Goal: Transaction & Acquisition: Purchase product/service

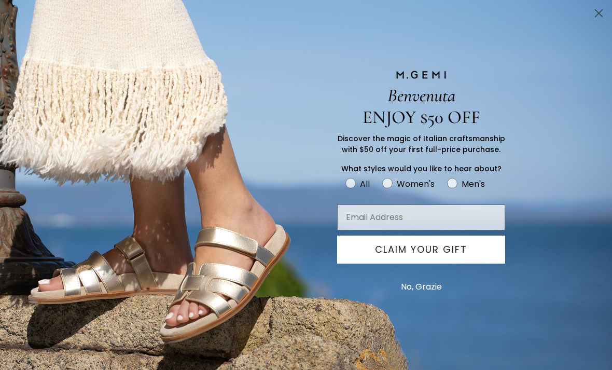
click at [433, 290] on button "No, Grazie" at bounding box center [421, 287] width 51 height 26
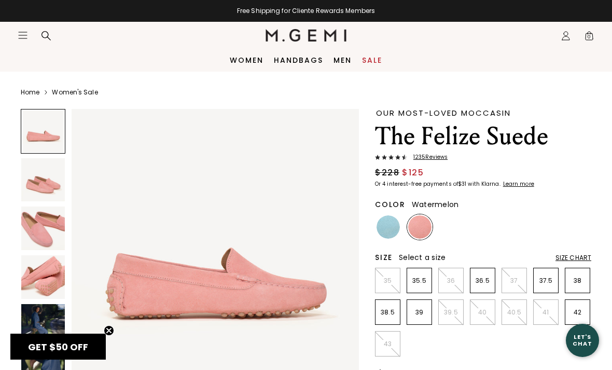
click at [22, 39] on icon "Icons/20x20/hamburger@2x" at bounding box center [23, 35] width 10 height 10
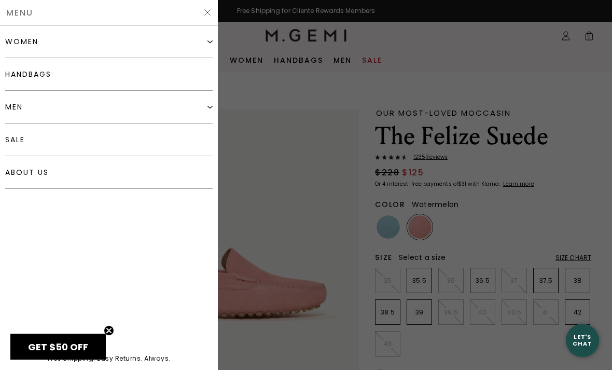
click at [209, 40] on img at bounding box center [210, 41] width 5 height 5
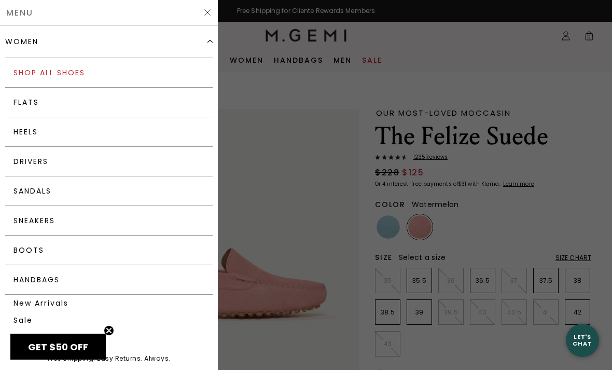
click at [136, 66] on link "Shop All Shoes" at bounding box center [109, 73] width 208 height 30
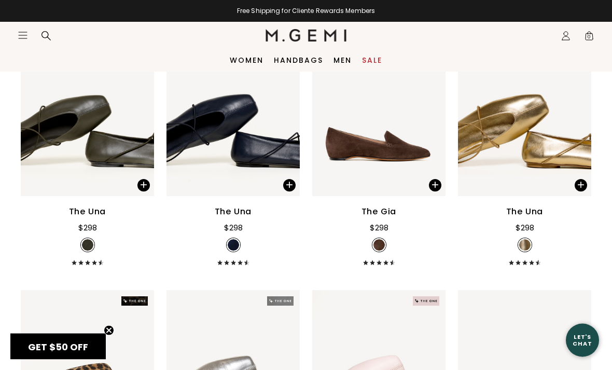
scroll to position [992, 0]
click at [428, 112] on img at bounding box center [431, 106] width 9 height 9
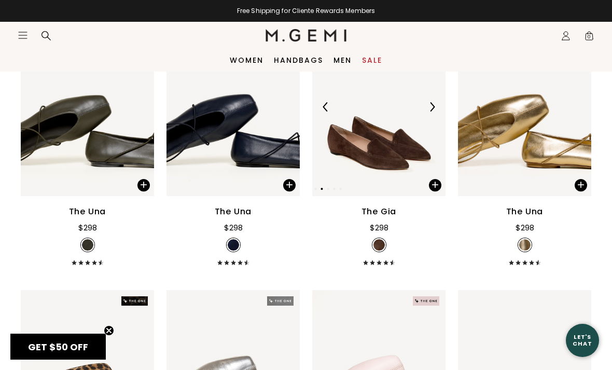
click at [434, 112] on img at bounding box center [431, 106] width 9 height 9
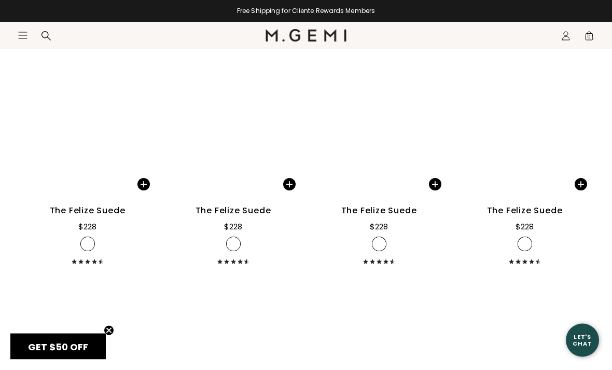
scroll to position [3710, 0]
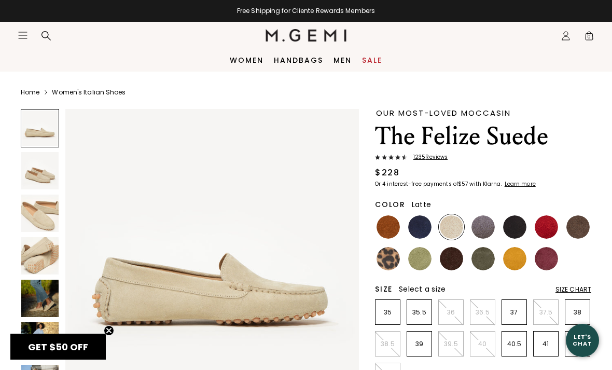
click at [42, 217] on img at bounding box center [39, 213] width 37 height 37
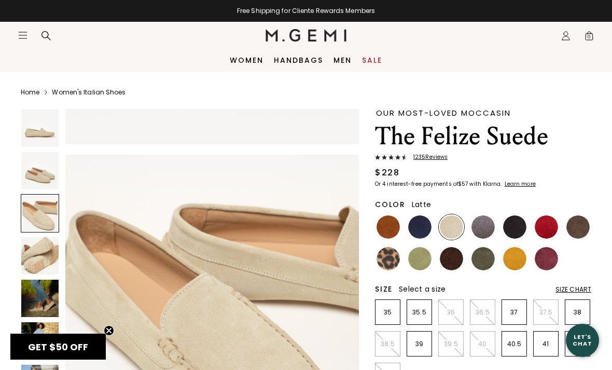
scroll to position [608, 0]
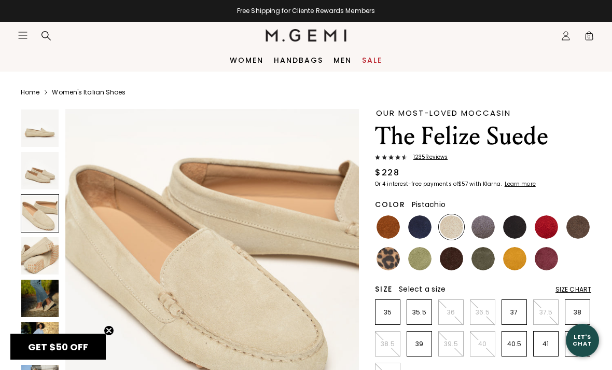
click at [424, 258] on img at bounding box center [419, 258] width 23 height 23
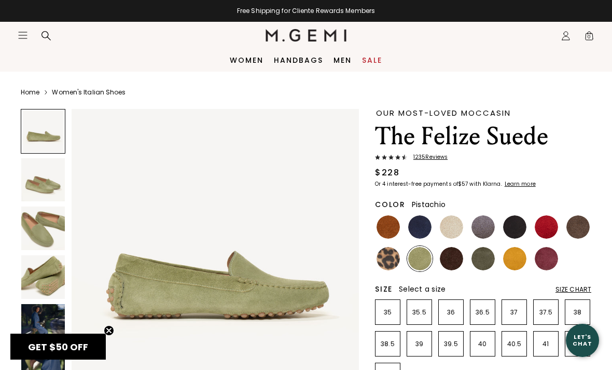
click at [591, 289] on div "Size Chart" at bounding box center [574, 289] width 36 height 8
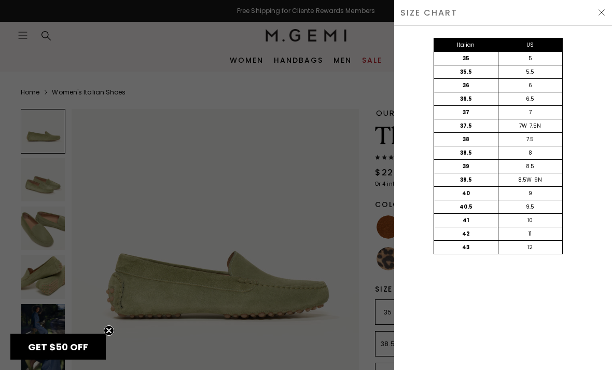
click at [601, 11] on img at bounding box center [602, 12] width 8 height 8
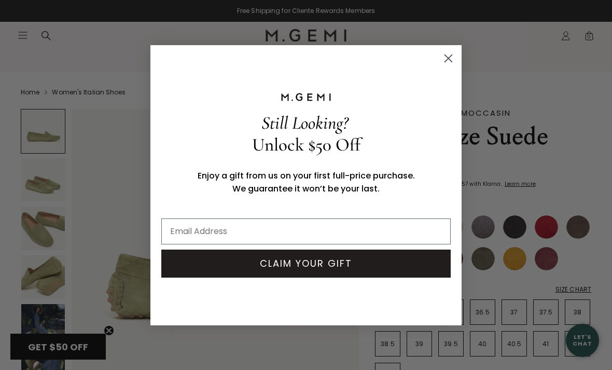
click at [457, 57] on circle "Close dialog" at bounding box center [448, 57] width 17 height 17
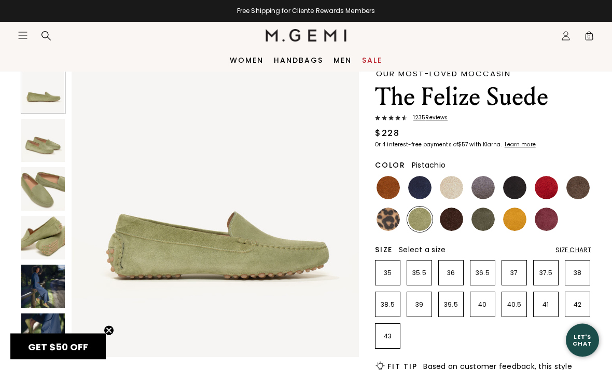
scroll to position [39, 0]
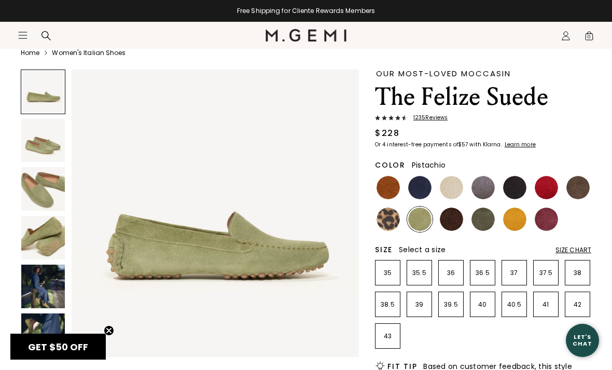
click at [54, 242] on img at bounding box center [43, 238] width 44 height 44
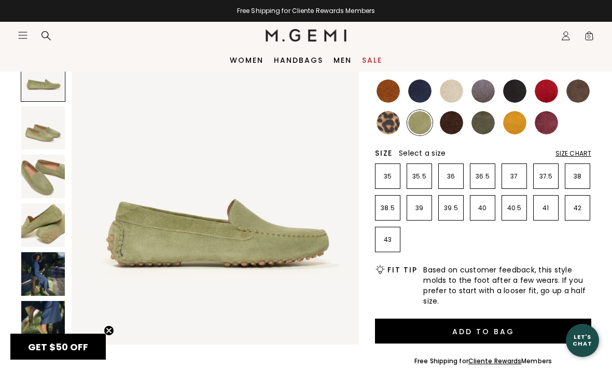
scroll to position [0, 0]
